Goal: Task Accomplishment & Management: Use online tool/utility

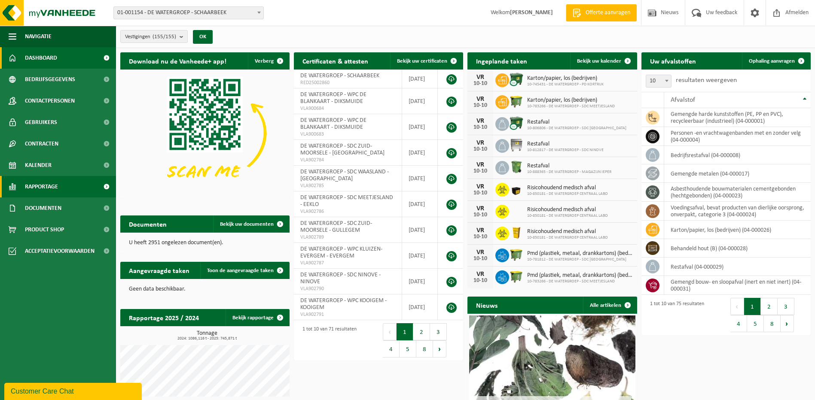
click at [59, 183] on link "Rapportage" at bounding box center [58, 186] width 116 height 21
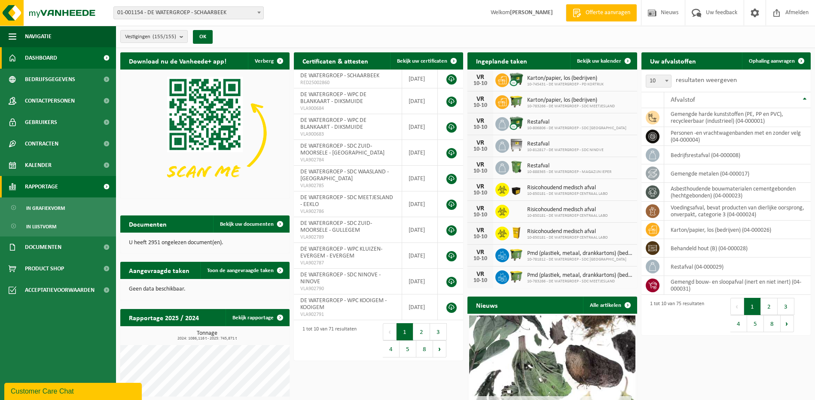
click at [56, 183] on span "Rapportage" at bounding box center [41, 186] width 33 height 21
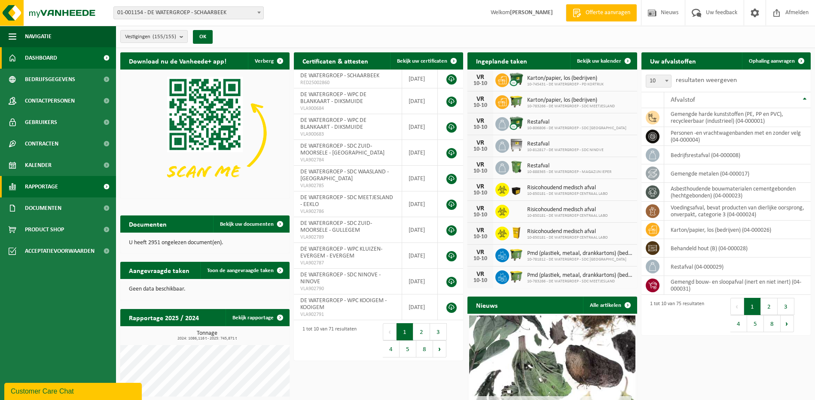
click at [56, 185] on span "Rapportage" at bounding box center [41, 186] width 33 height 21
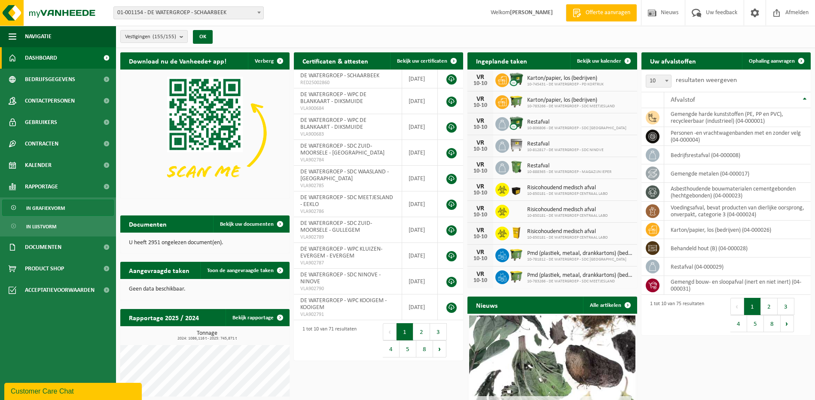
click at [52, 186] on span "In grafiekvorm" at bounding box center [45, 208] width 39 height 16
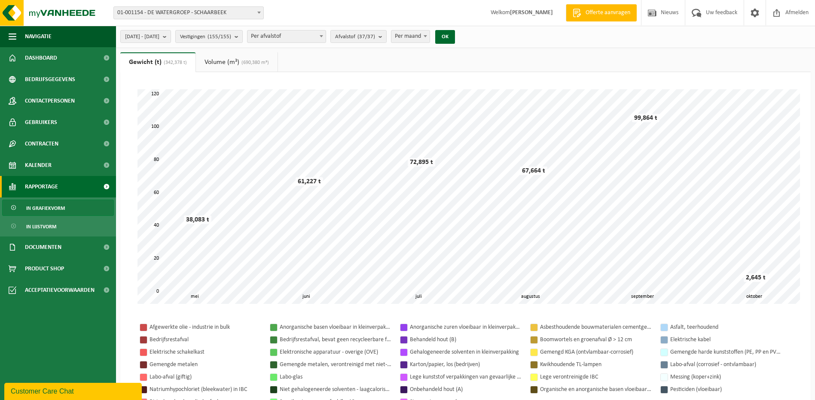
click at [57, 207] on span "In grafiekvorm" at bounding box center [45, 208] width 39 height 16
click at [51, 225] on span "In lijstvorm" at bounding box center [41, 227] width 30 height 16
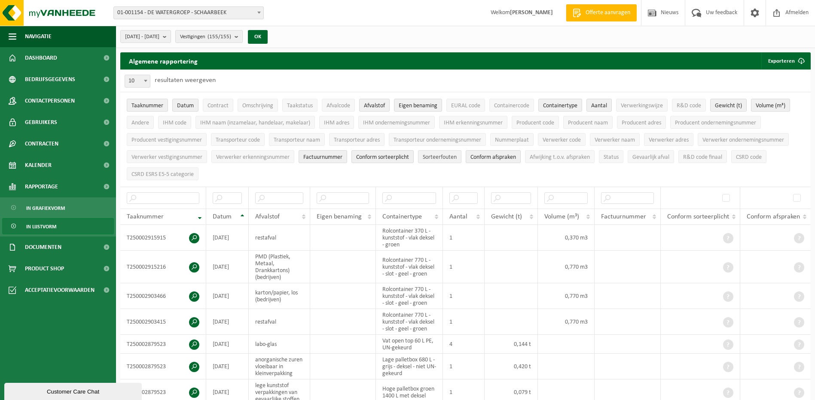
click at [446, 154] on span "Sorteerfouten" at bounding box center [440, 157] width 34 height 6
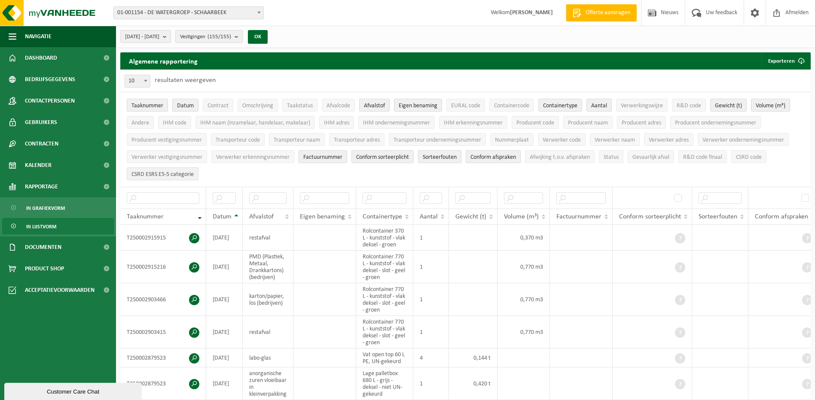
click at [163, 173] on span "CSRD ESRS E5-5 categorie" at bounding box center [162, 174] width 62 height 6
click at [46, 225] on span "In lijstvorm" at bounding box center [41, 227] width 30 height 16
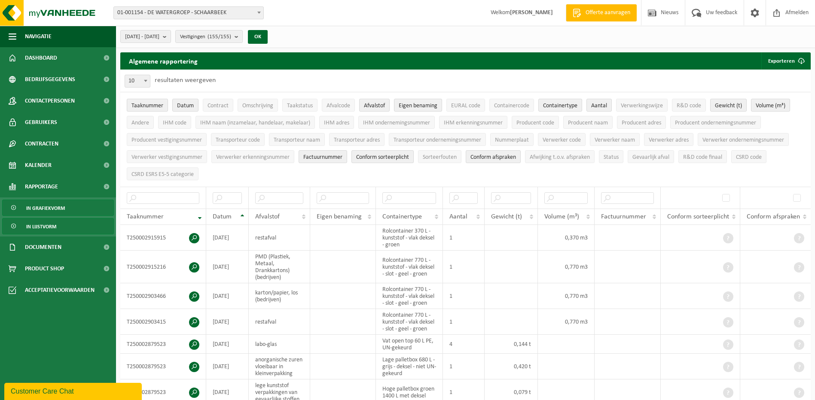
click at [54, 206] on span "In grafiekvorm" at bounding box center [45, 208] width 39 height 16
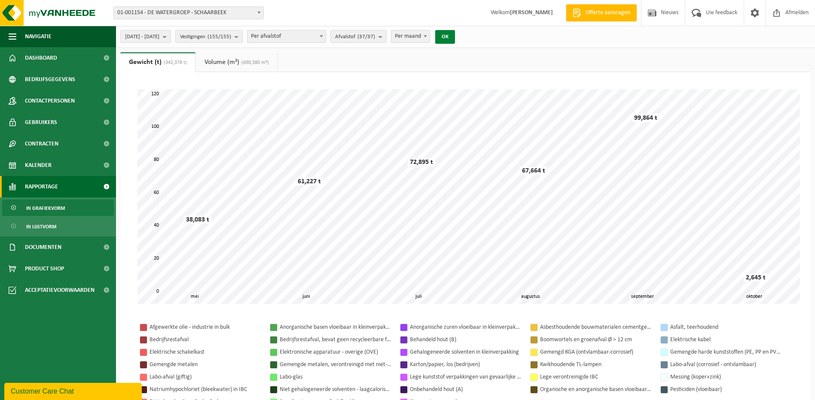
click at [455, 37] on button "OK" at bounding box center [445, 37] width 20 height 14
click at [223, 60] on link "Volume (m³) (690,380 m³)" at bounding box center [237, 62] width 82 height 20
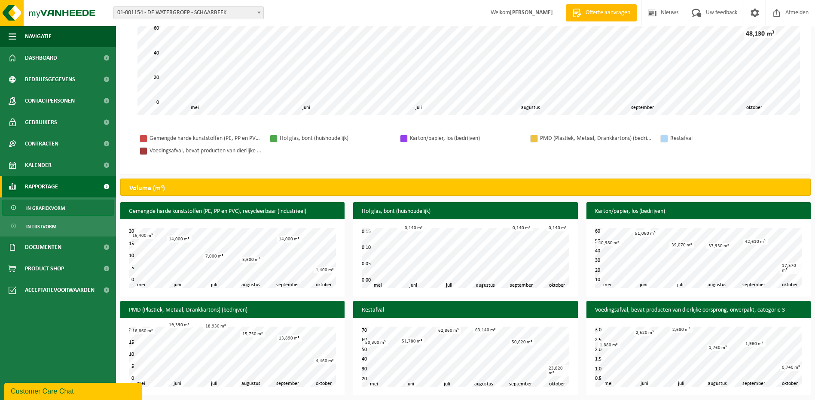
scroll to position [192, 0]
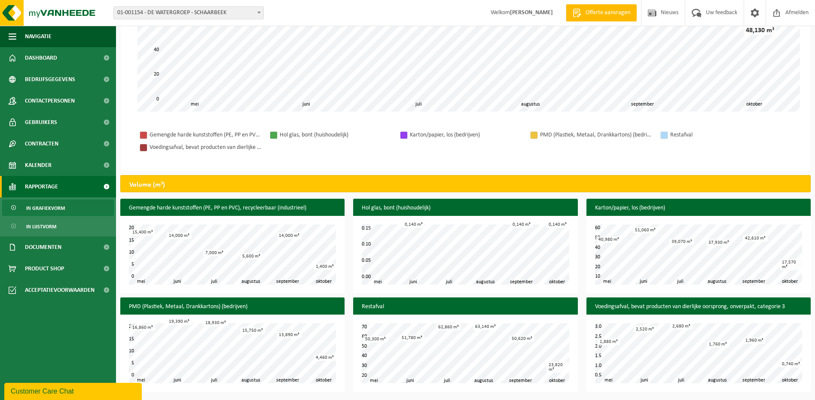
click at [68, 207] on link "In grafiekvorm" at bounding box center [58, 208] width 112 height 16
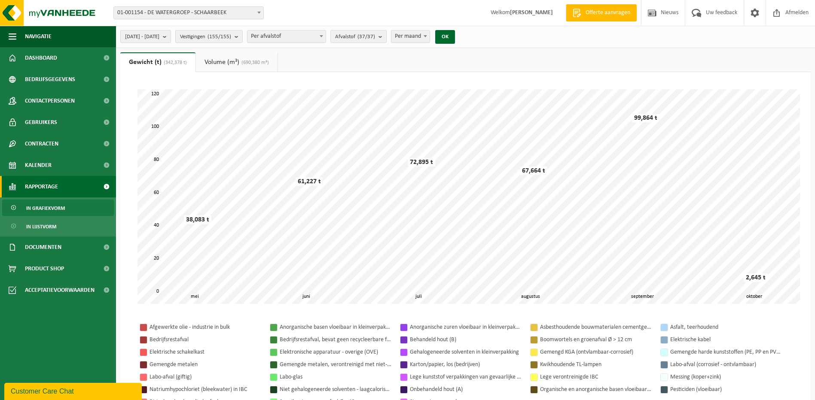
click at [50, 206] on span "In grafiekvorm" at bounding box center [45, 208] width 39 height 16
click at [49, 225] on span "In lijstvorm" at bounding box center [41, 227] width 30 height 16
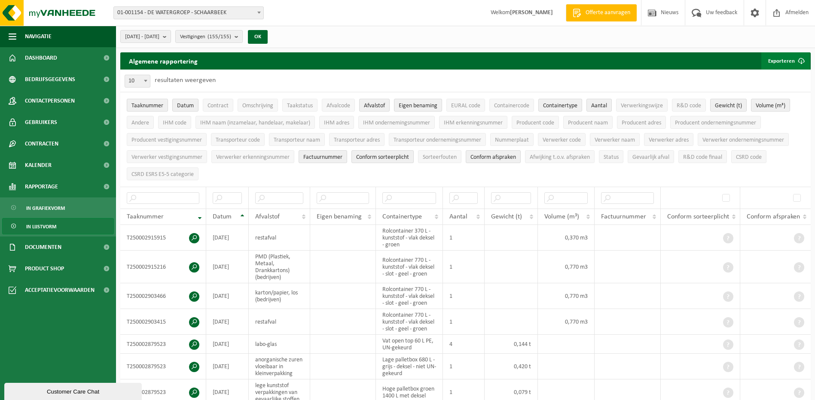
click at [798, 63] on span "submit" at bounding box center [800, 60] width 17 height 17
click at [784, 81] on link "Enkel mijn selectie" at bounding box center [770, 78] width 78 height 17
click at [704, 231] on td at bounding box center [699, 238] width 79 height 26
click at [727, 236] on span at bounding box center [728, 238] width 10 height 10
click at [721, 214] on span "Conform sorteerplicht" at bounding box center [698, 216] width 62 height 7
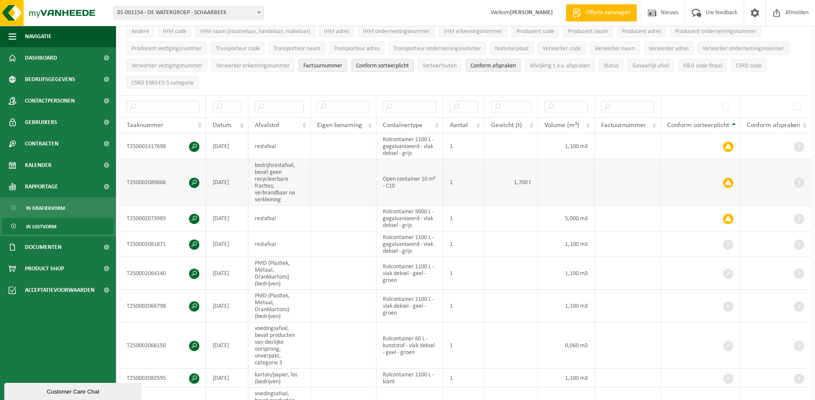
scroll to position [129, 0]
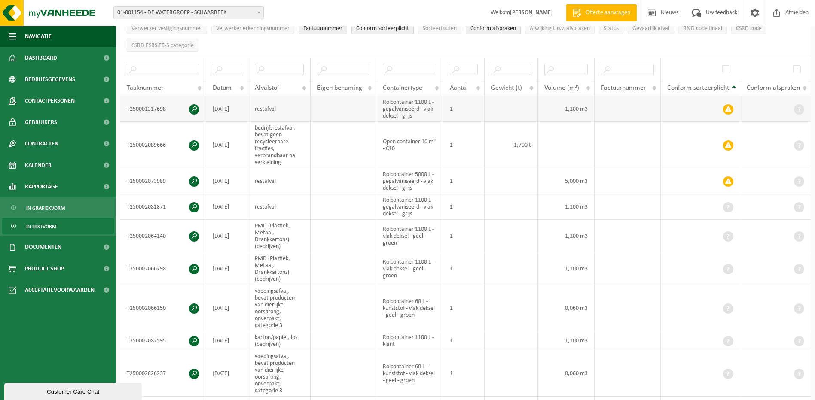
click at [731, 108] on span at bounding box center [728, 109] width 10 height 10
click at [730, 108] on span at bounding box center [728, 109] width 10 height 10
drag, startPoint x: 724, startPoint y: 109, endPoint x: 737, endPoint y: 104, distance: 13.7
click at [737, 104] on td at bounding box center [699, 109] width 79 height 26
click at [728, 105] on span at bounding box center [728, 109] width 10 height 10
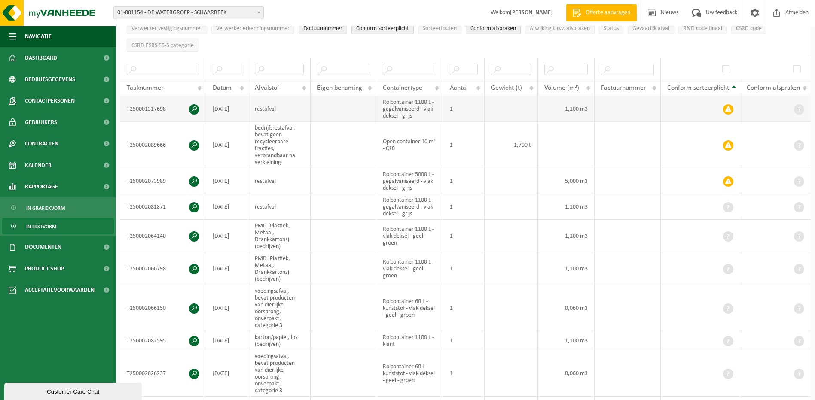
click at [728, 105] on span at bounding box center [728, 109] width 10 height 10
click at [713, 109] on td at bounding box center [699, 109] width 79 height 26
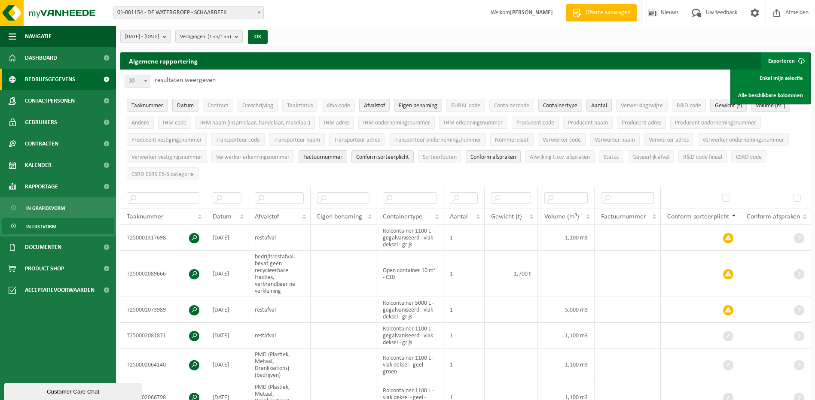
click at [61, 80] on span "Bedrijfsgegevens" at bounding box center [50, 79] width 50 height 21
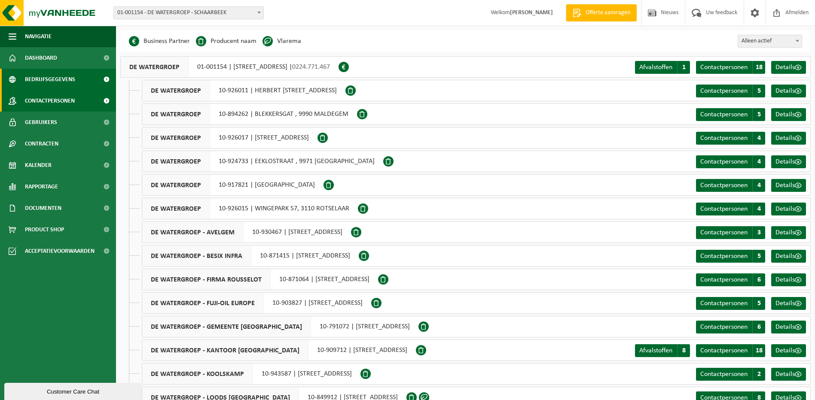
click at [56, 103] on span "Contactpersonen" at bounding box center [50, 100] width 50 height 21
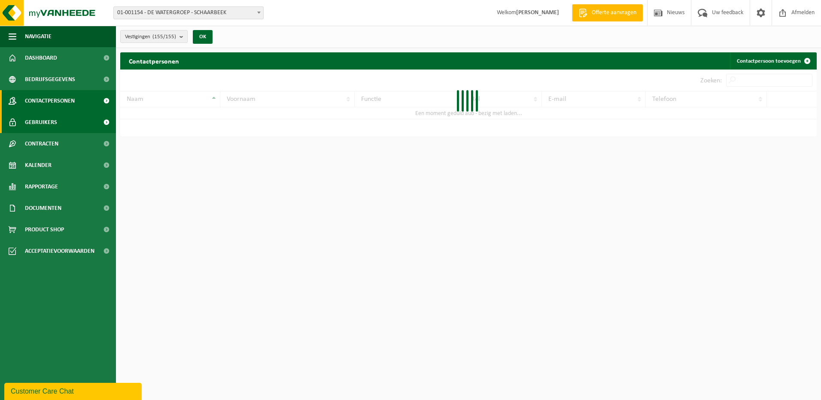
click at [56, 112] on span "Gebruikers" at bounding box center [41, 122] width 32 height 21
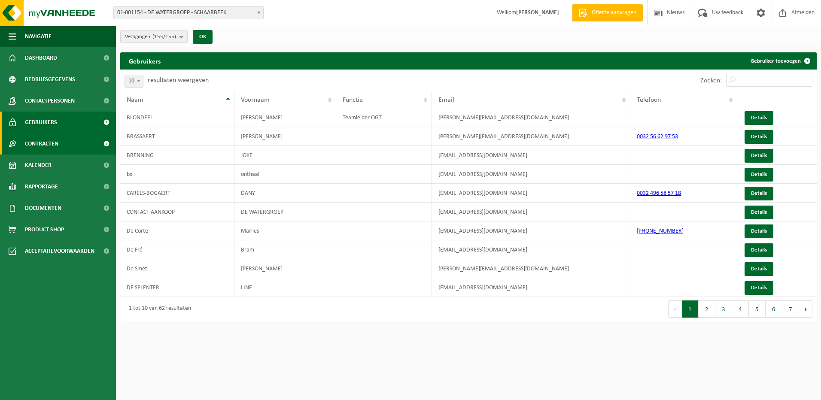
click at [52, 139] on span "Contracten" at bounding box center [41, 143] width 33 height 21
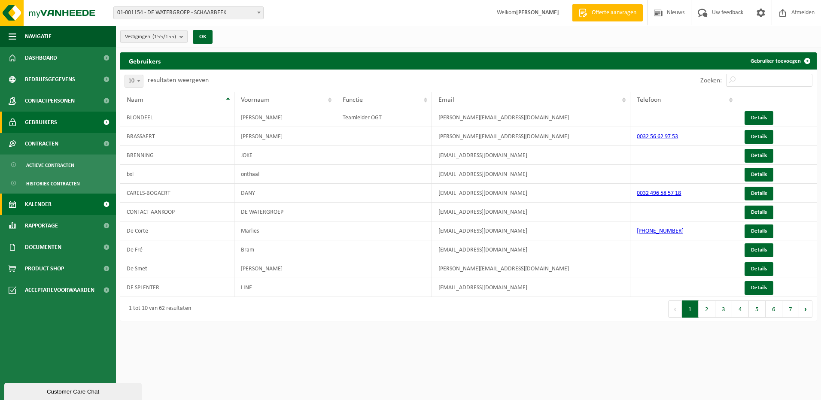
click at [43, 207] on span "Kalender" at bounding box center [38, 204] width 27 height 21
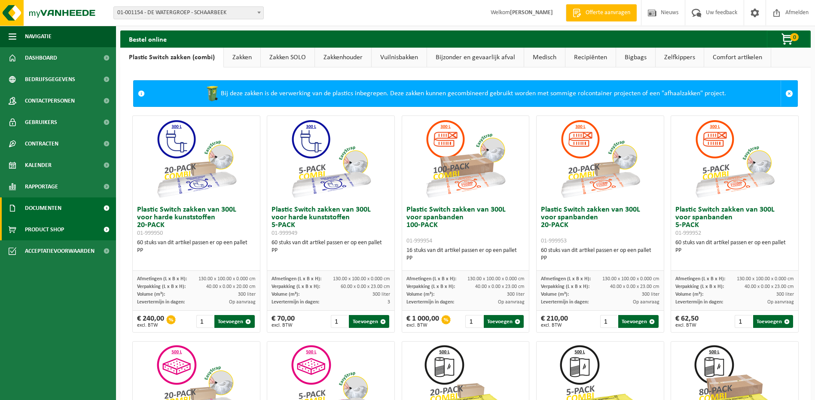
click at [49, 204] on span "Documenten" at bounding box center [43, 208] width 36 height 21
